Goal: Task Accomplishment & Management: Manage account settings

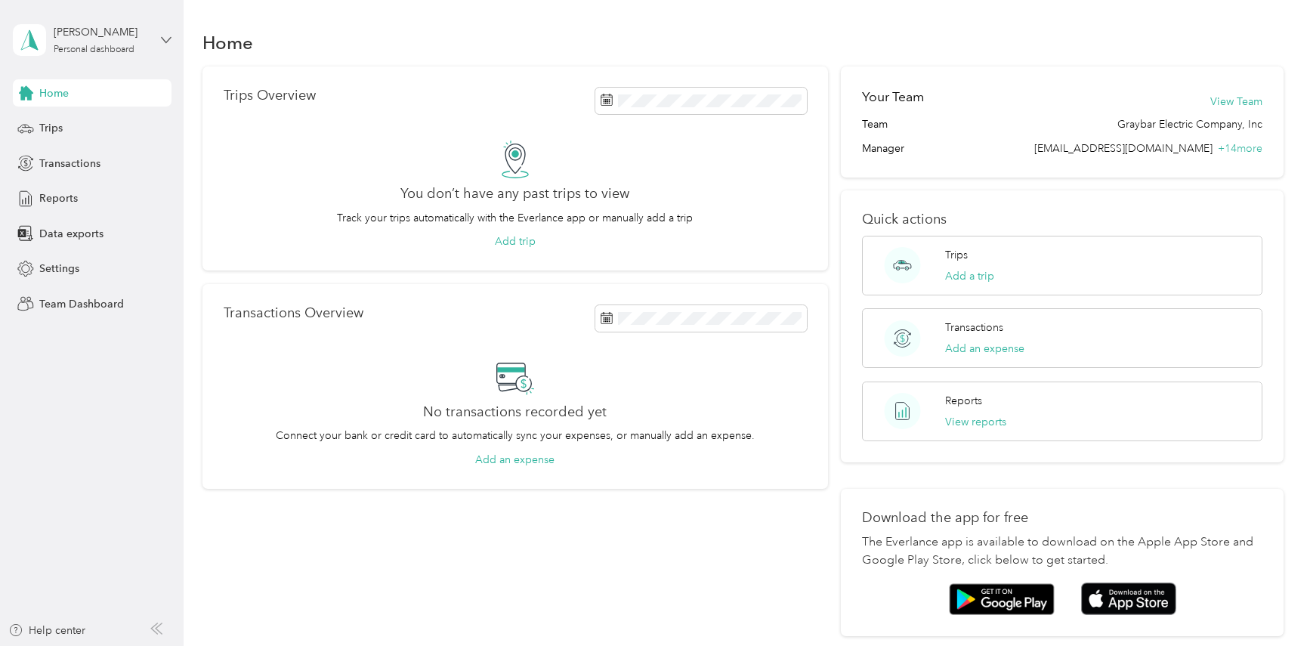
click at [161, 36] on icon at bounding box center [166, 40] width 11 height 11
click at [53, 124] on div "Team dashboard" at bounding box center [66, 124] width 81 height 16
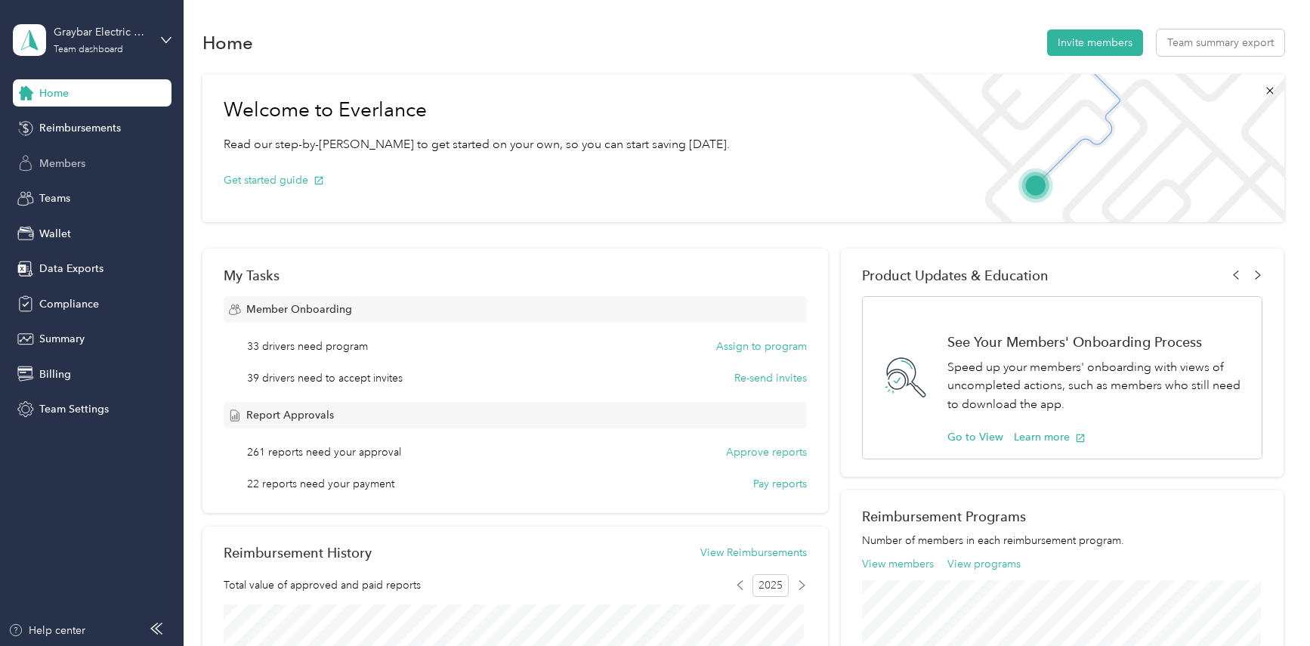
click at [59, 158] on span "Members" at bounding box center [62, 164] width 46 height 16
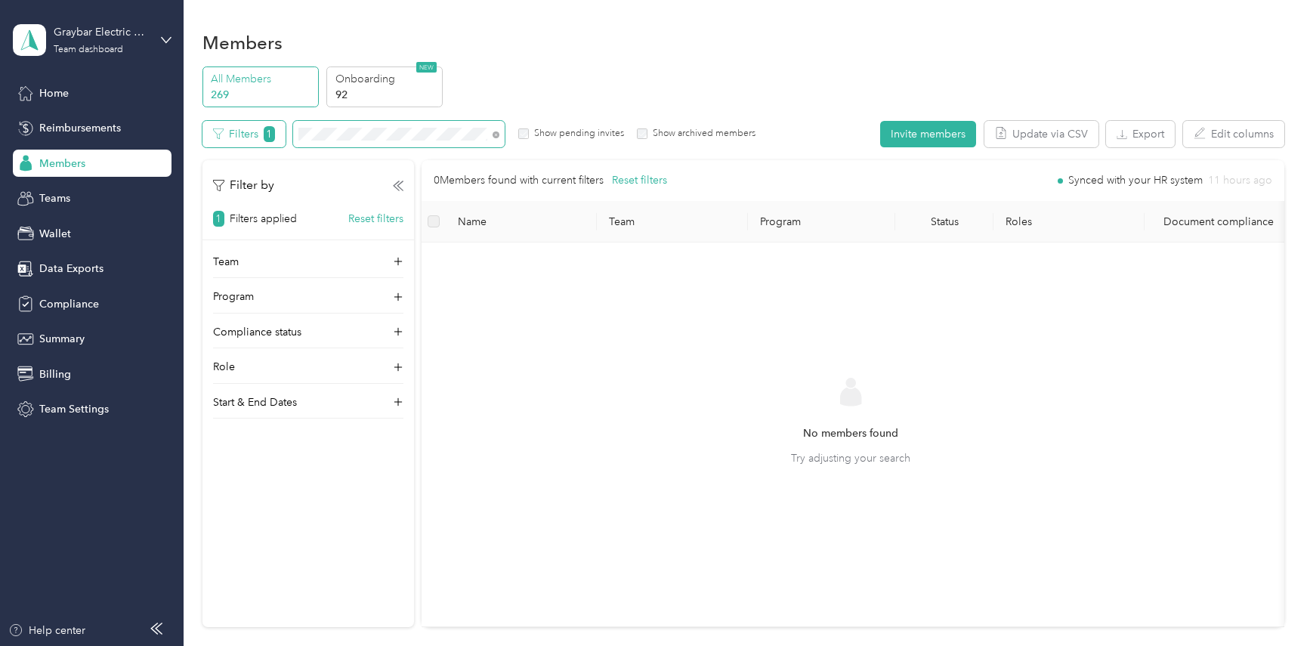
click at [252, 128] on div "Filters 1 Show pending invites Show archived members" at bounding box center [479, 134] width 554 height 26
